Goal: Information Seeking & Learning: Learn about a topic

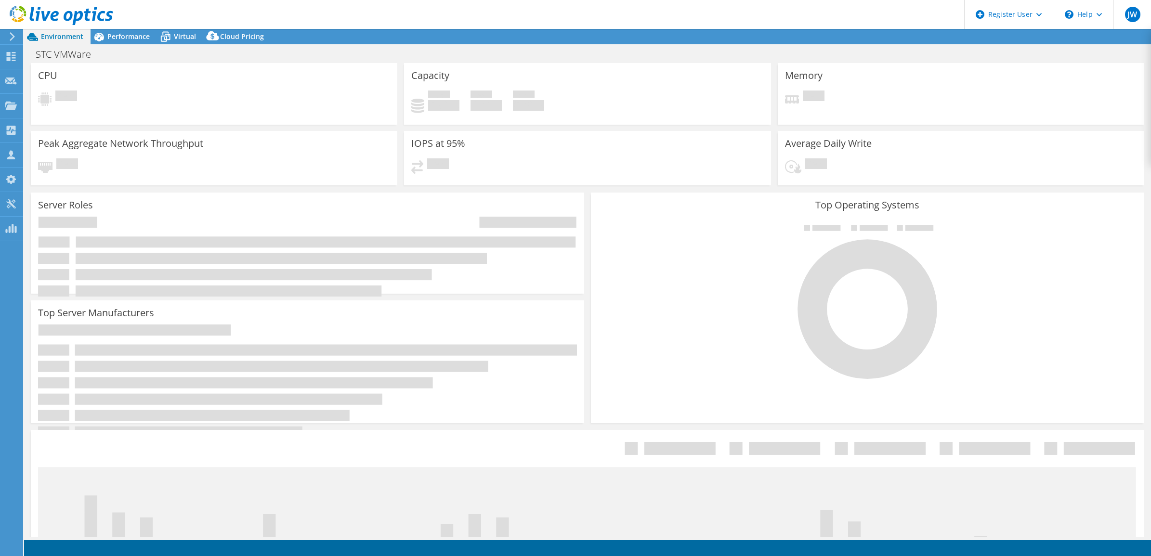
select select "USD"
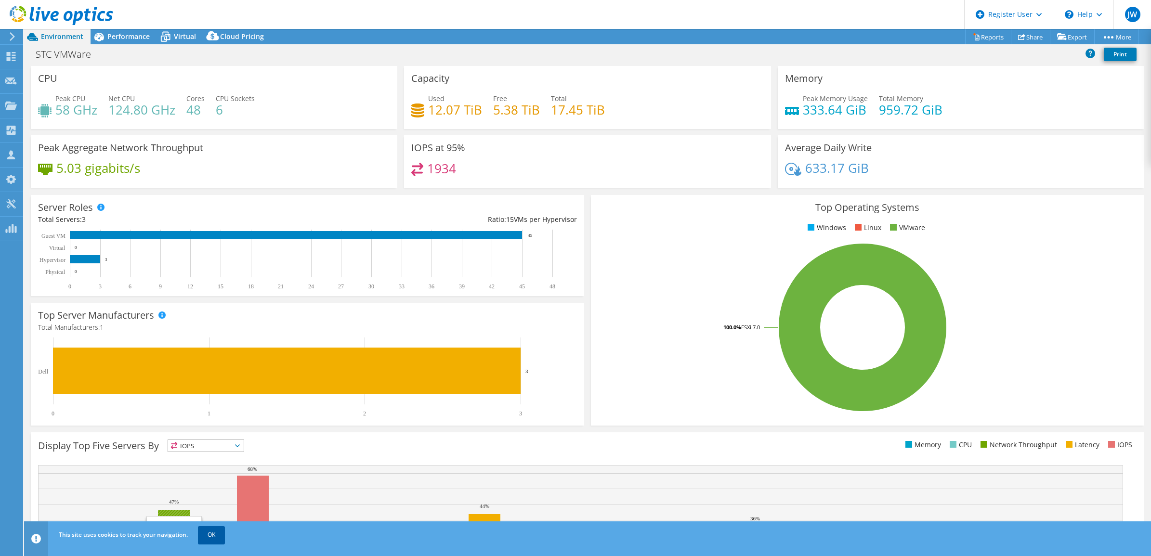
click at [213, 541] on link "OK" at bounding box center [211, 535] width 27 height 17
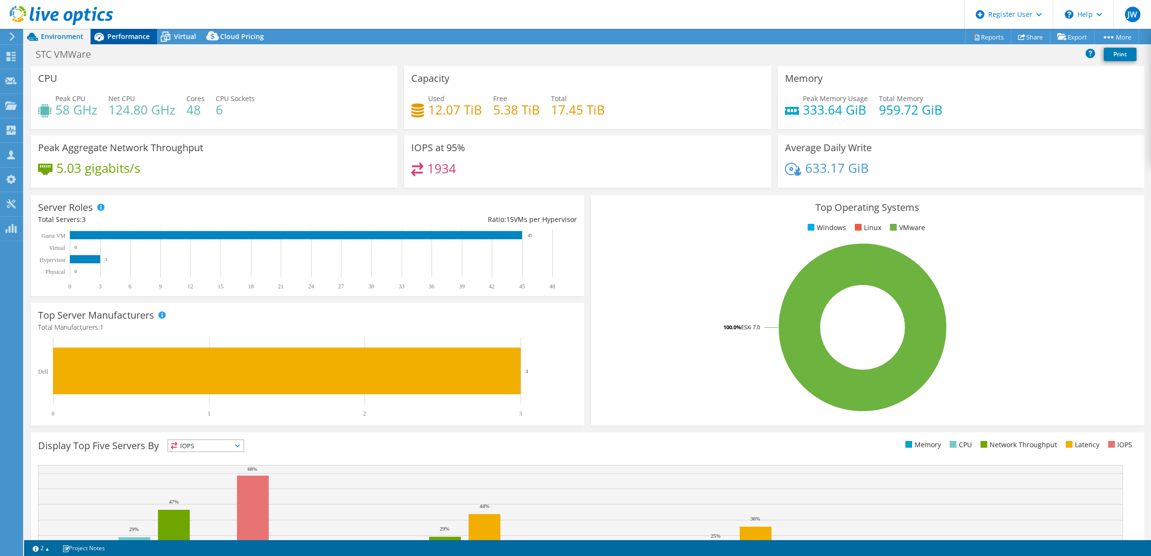
click at [129, 38] on span "Performance" at bounding box center [128, 36] width 42 height 9
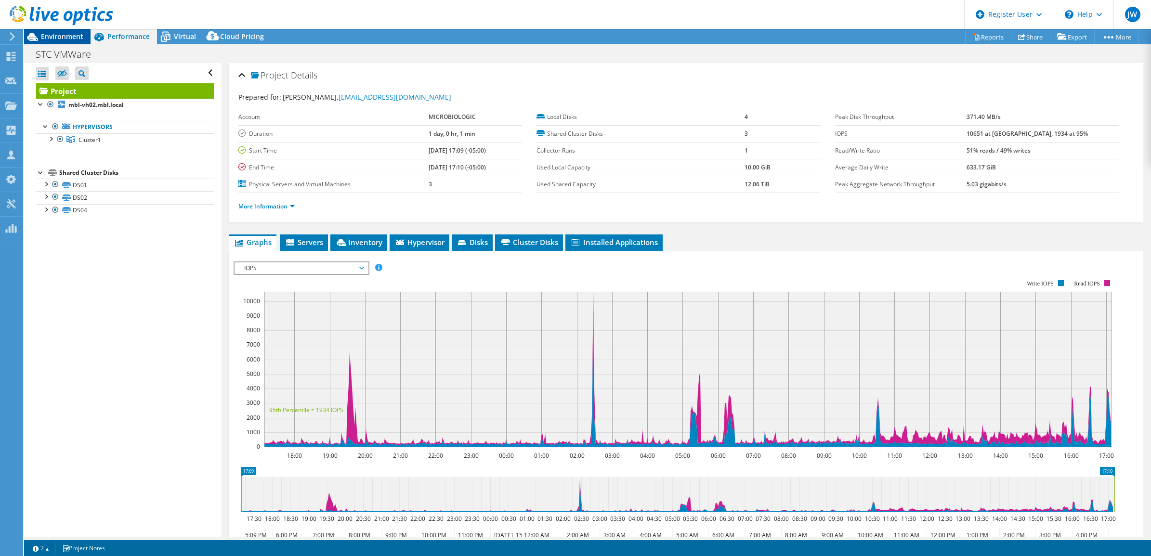
click at [64, 33] on span "Environment" at bounding box center [62, 36] width 42 height 9
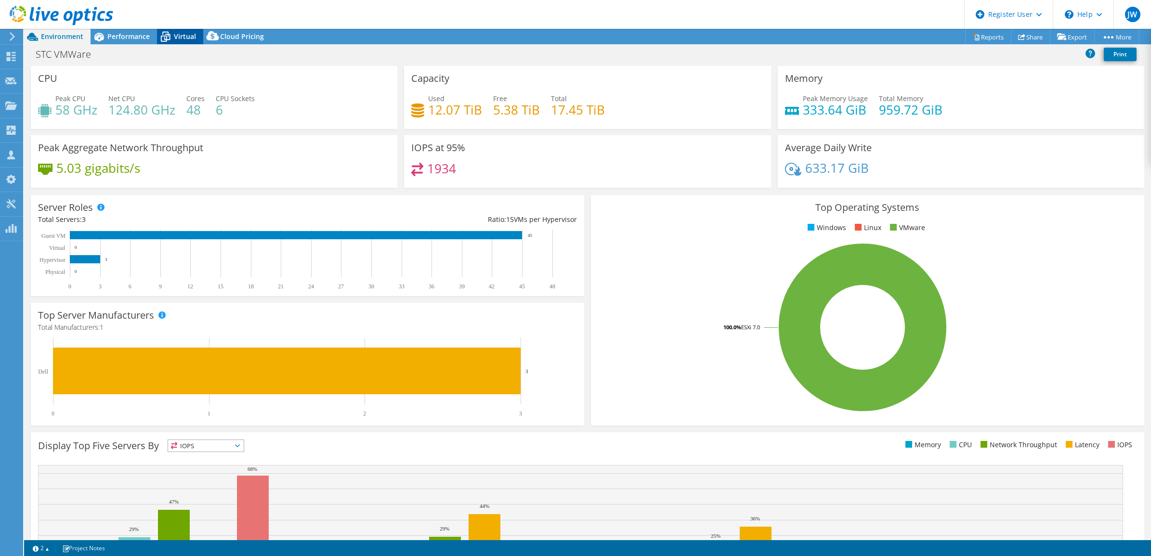
click at [161, 37] on icon at bounding box center [166, 38] width 10 height 8
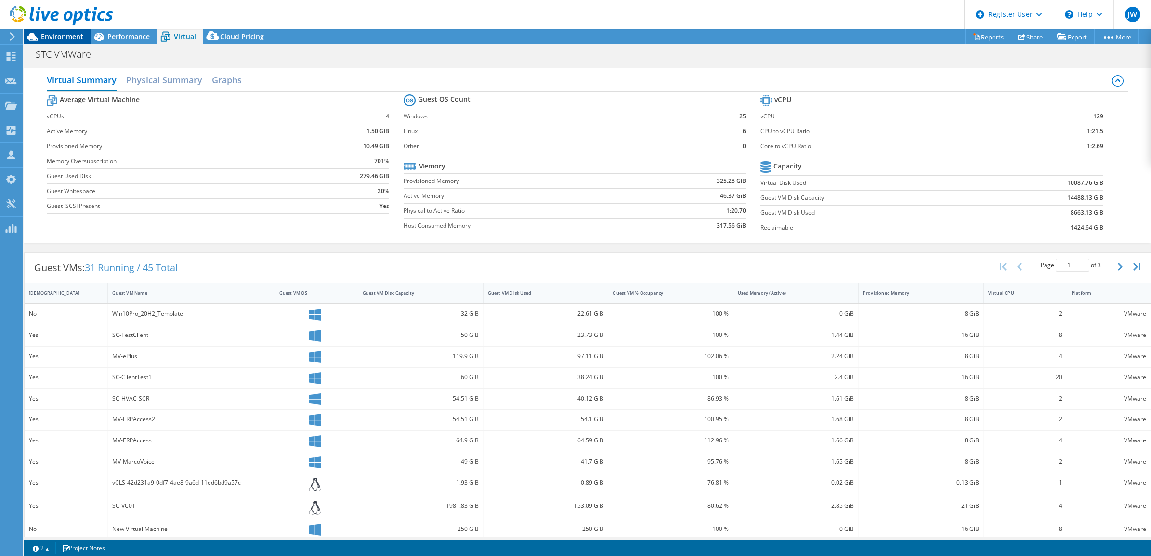
click at [79, 33] on span "Environment" at bounding box center [62, 36] width 42 height 9
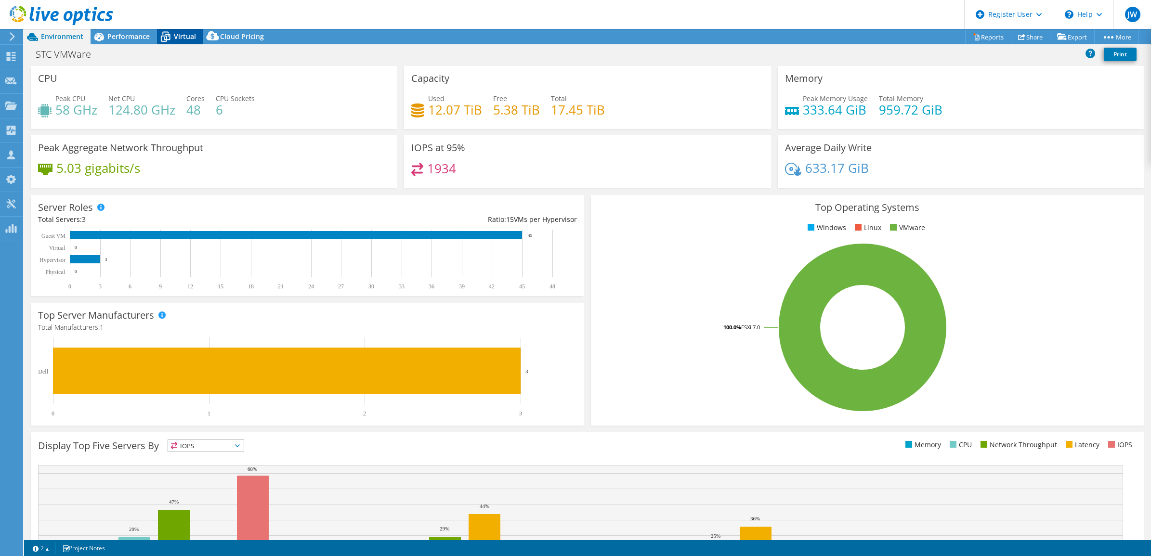
click at [182, 40] on span "Virtual" at bounding box center [185, 36] width 22 height 9
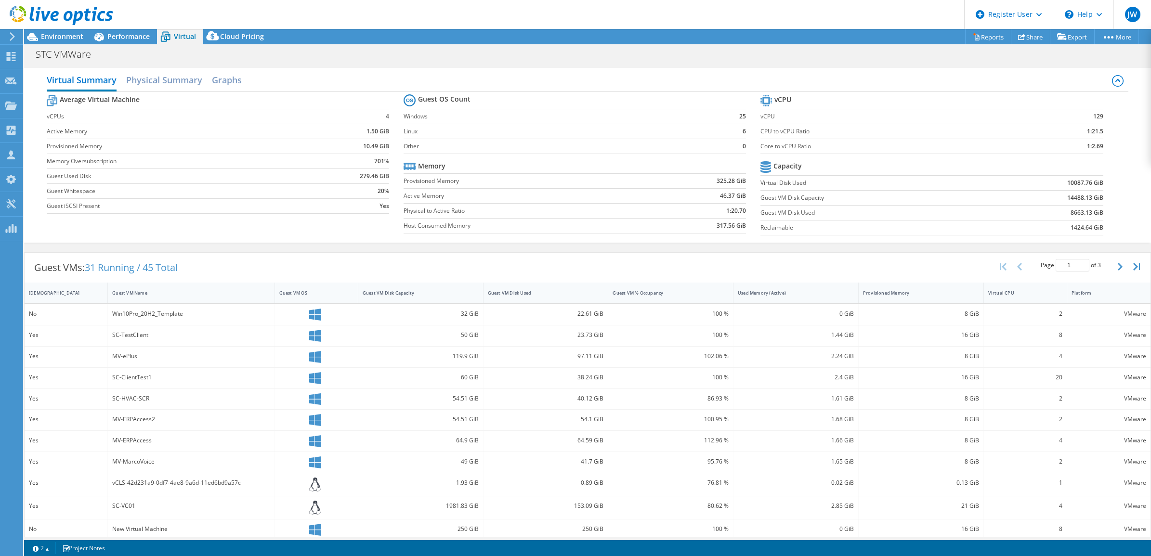
click at [61, 32] on div at bounding box center [56, 16] width 113 height 32
click at [64, 35] on span "Environment" at bounding box center [62, 36] width 42 height 9
